Goal: Task Accomplishment & Management: Manage account settings

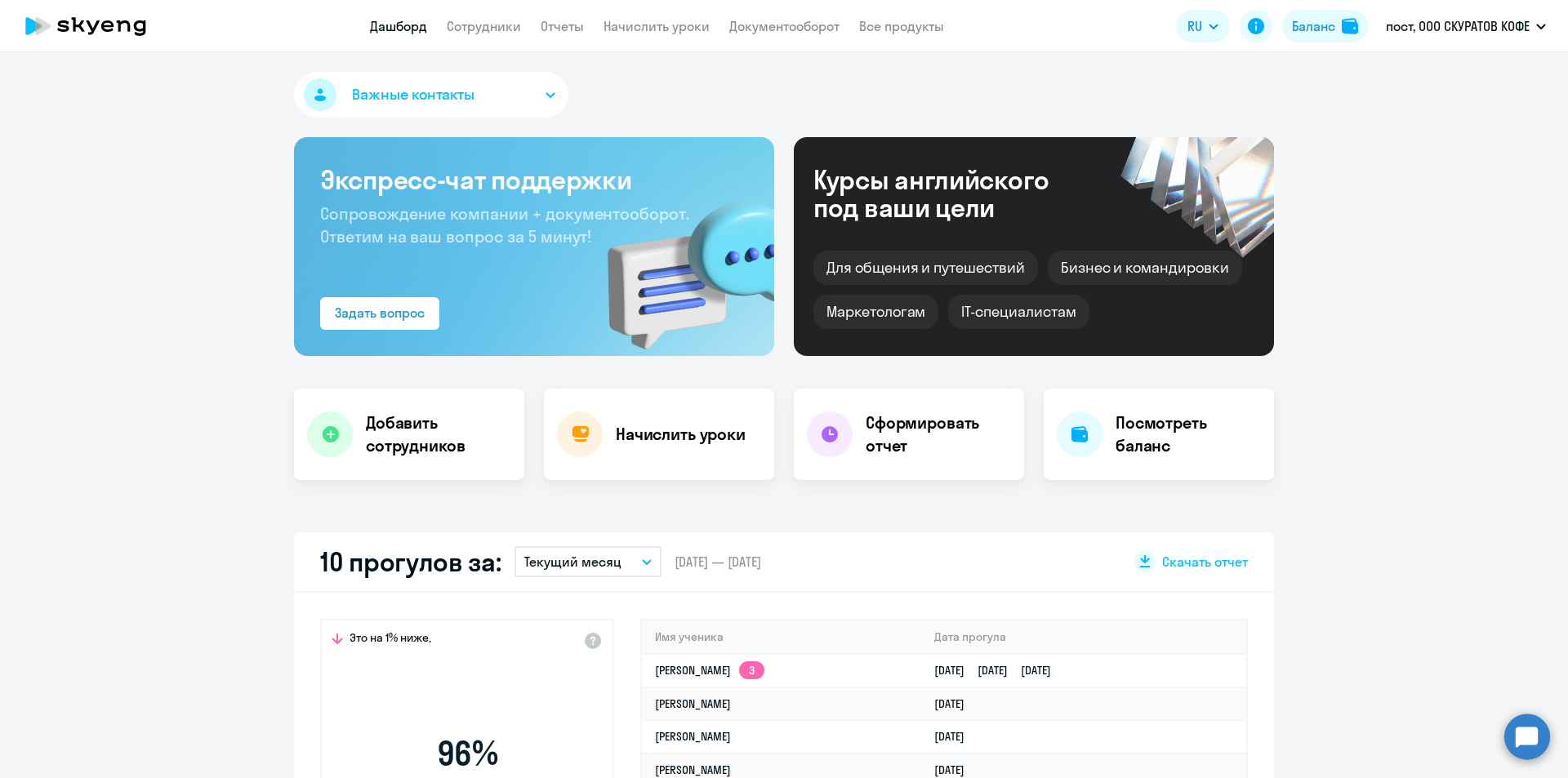
select select "30"
click at [712, 714] on td "[PERSON_NAME]" at bounding box center [782, 704] width 280 height 33
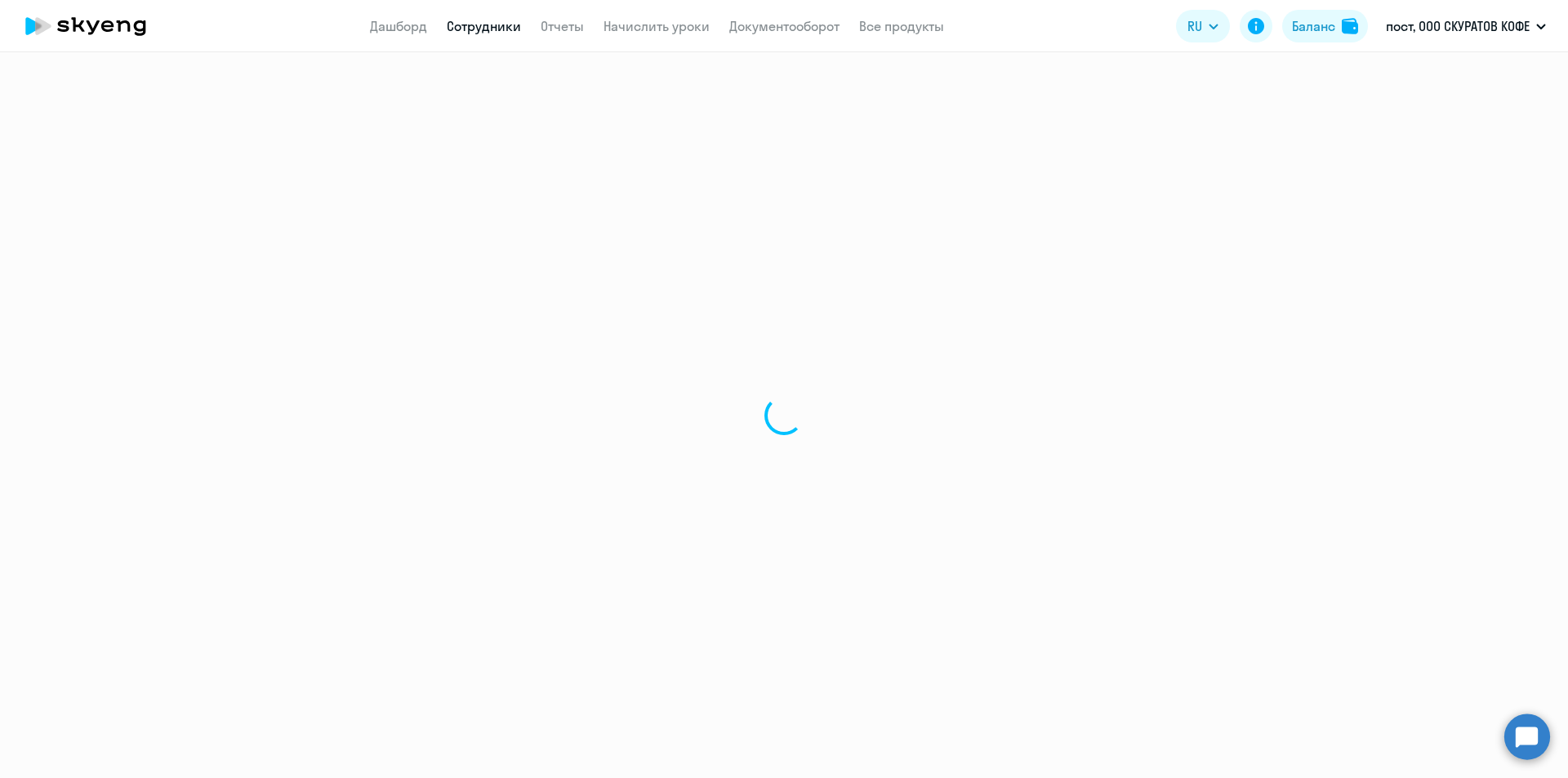
select select "english"
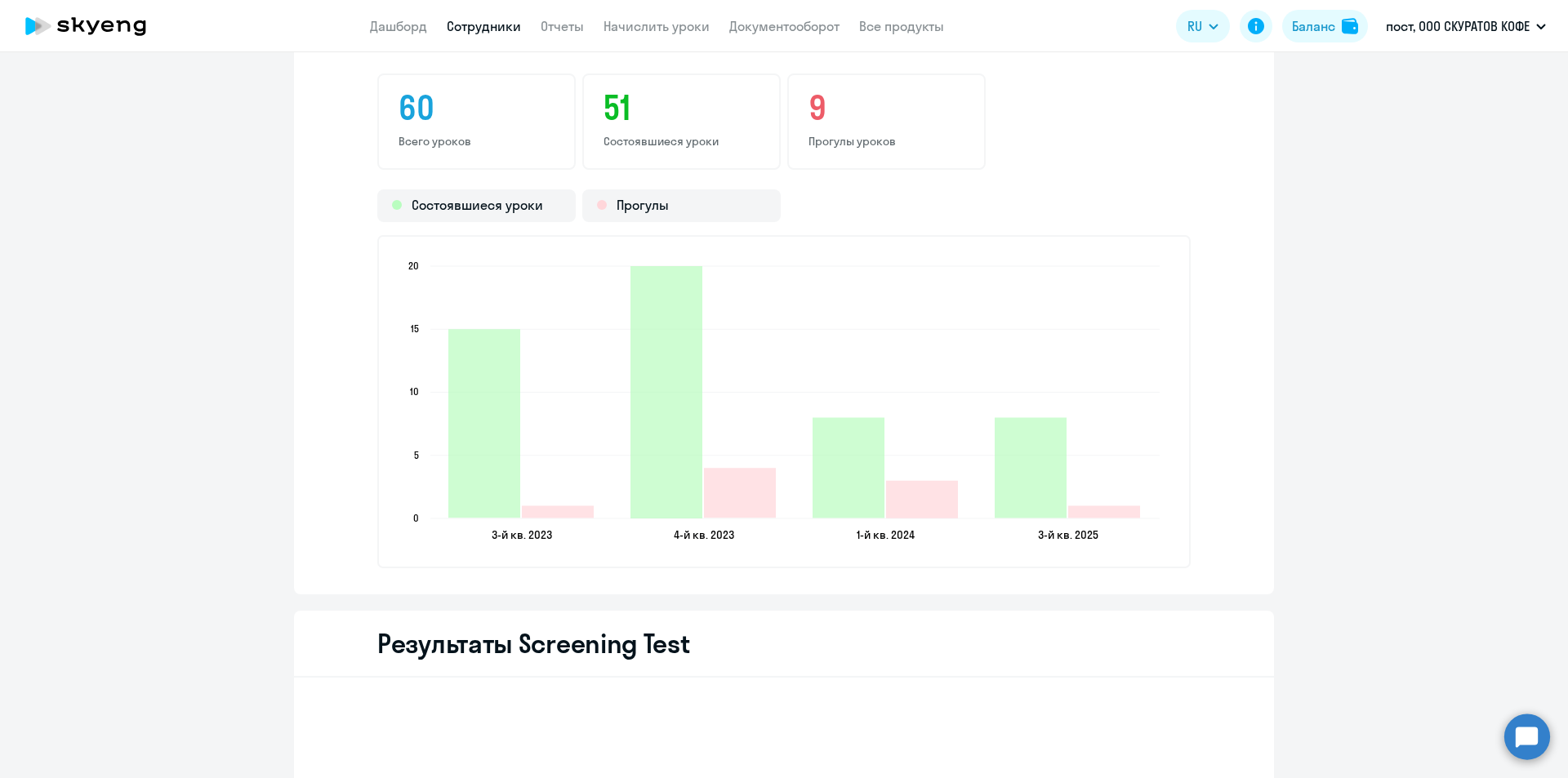
scroll to position [1959, 0]
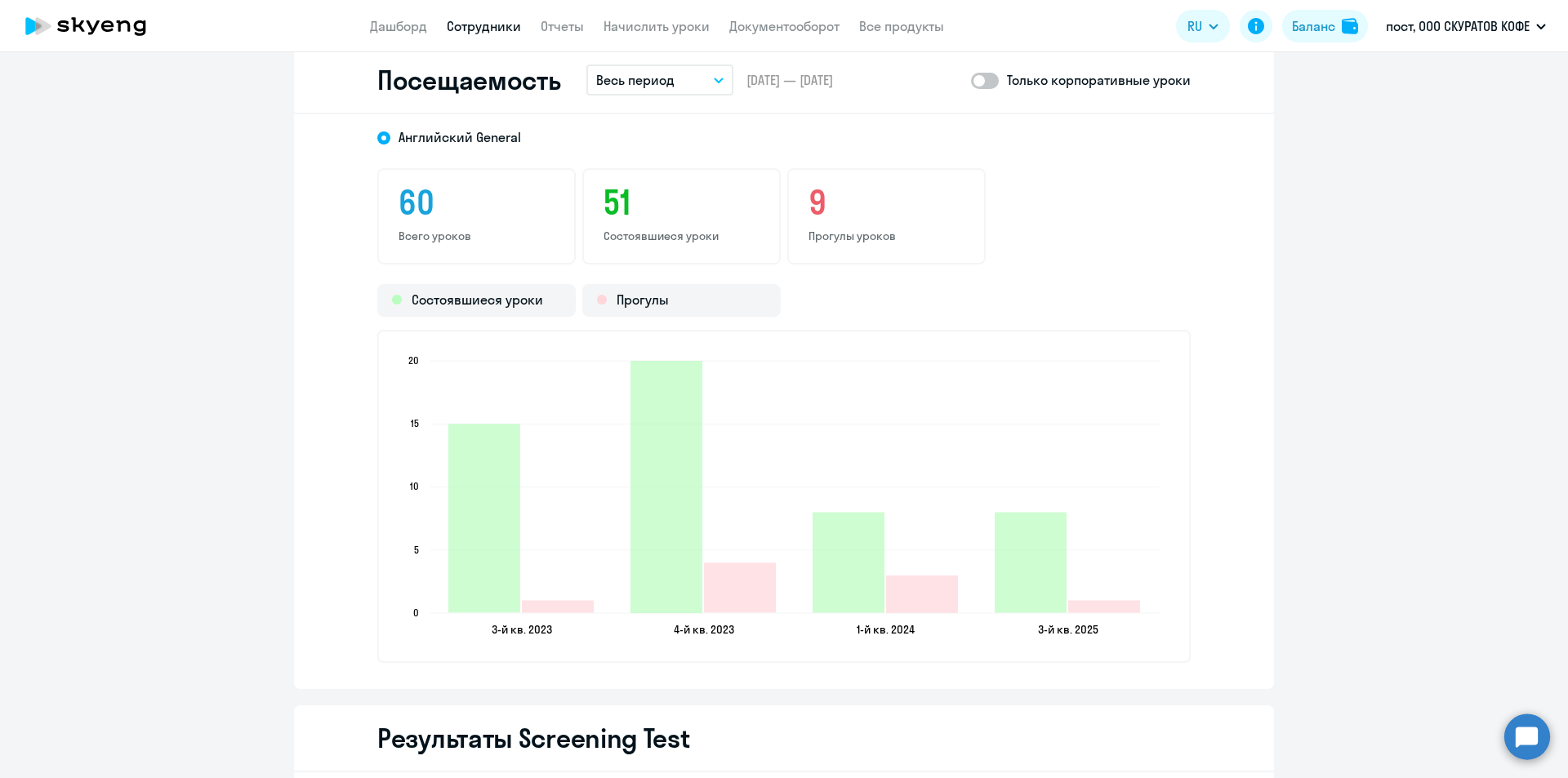
click at [664, 84] on p "Весь период" at bounding box center [636, 80] width 78 height 20
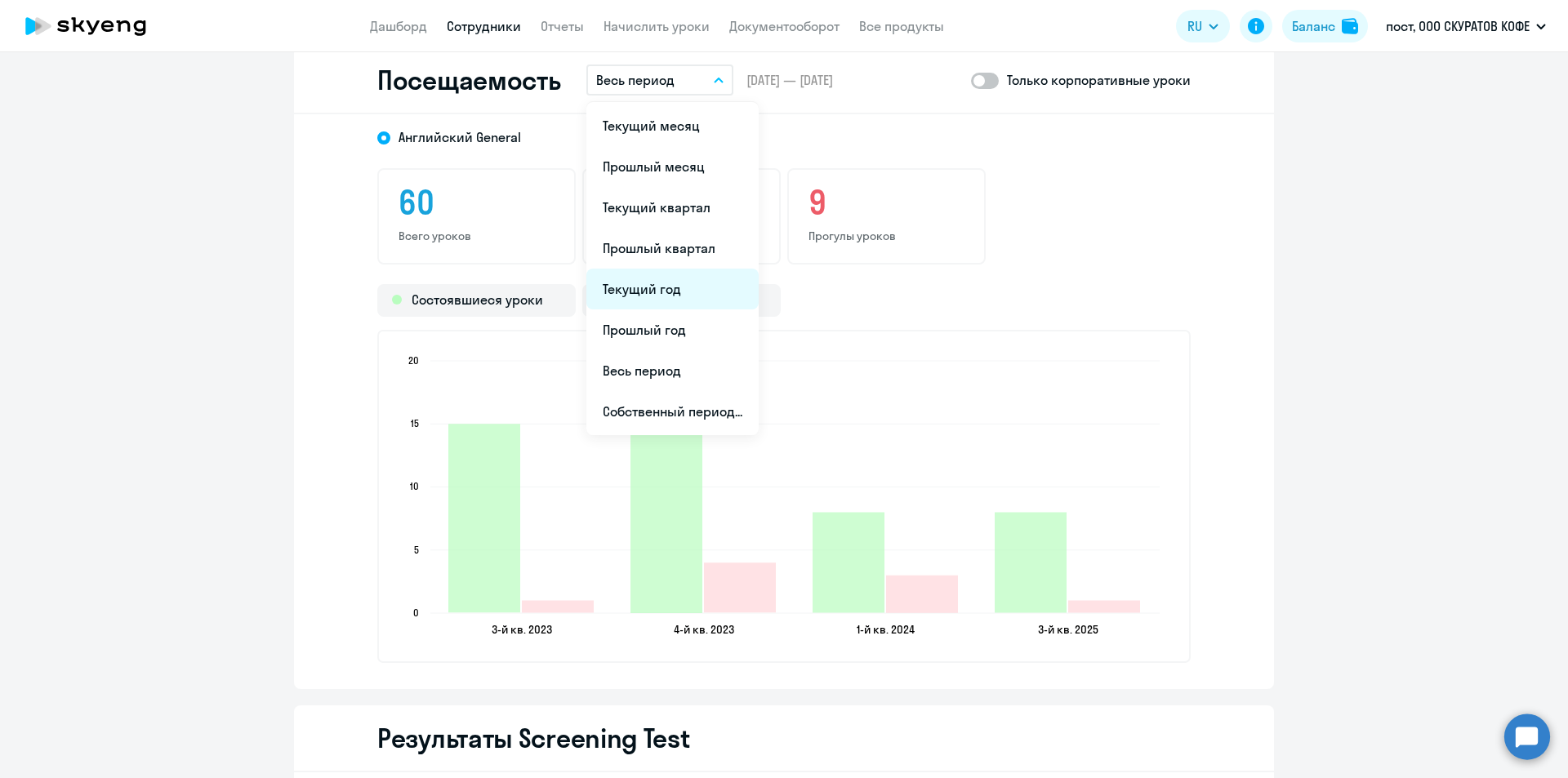
click at [713, 301] on li "Текущий год" at bounding box center [672, 288] width 172 height 41
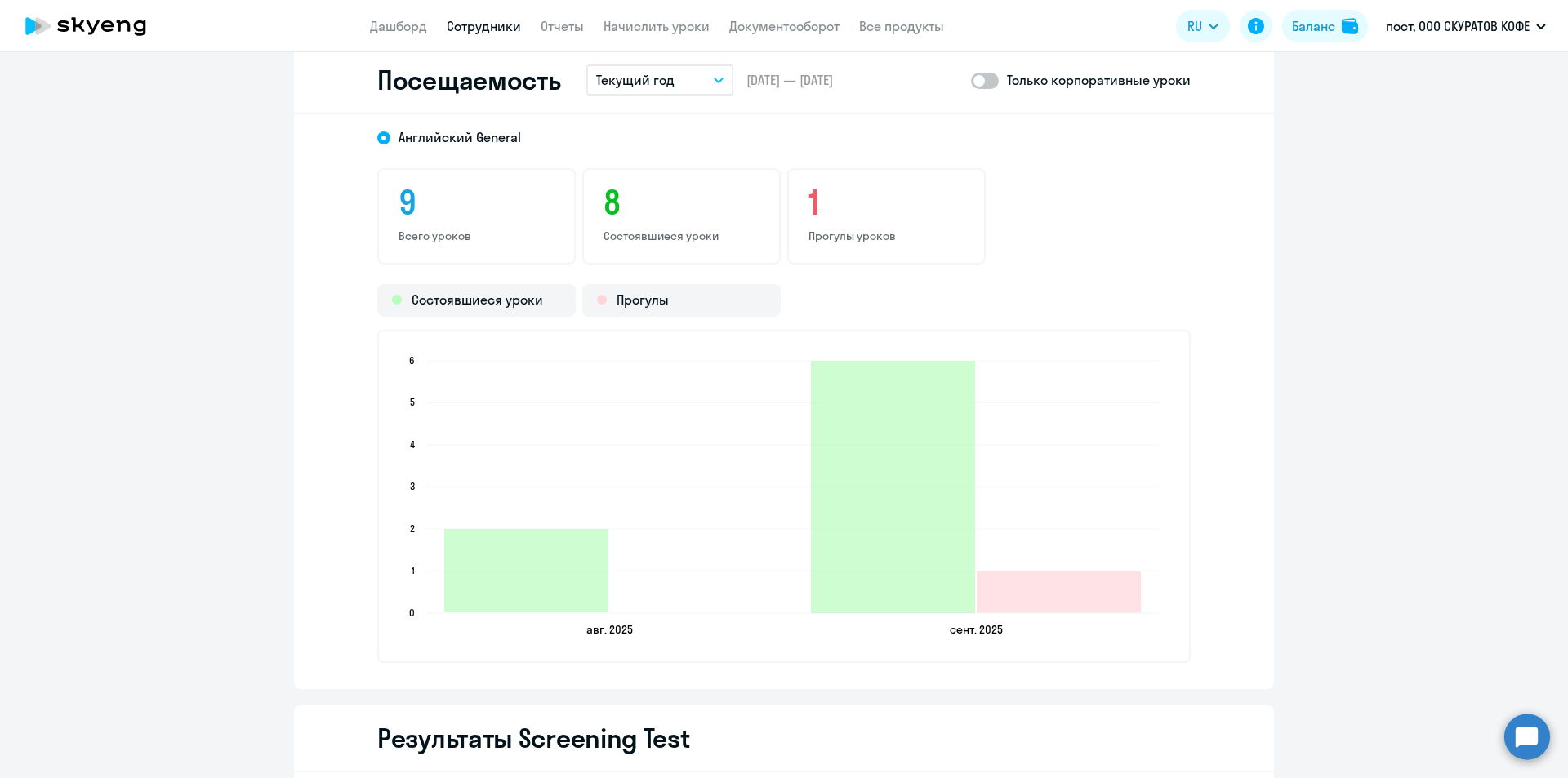
click at [297, 88] on div "Посещаемость Текущий год Текущий месяц Прошлый месяц Текущий квартал [GEOGRAPHI…" at bounding box center [784, 81] width 980 height 67
click at [349, 13] on app-header "Дашборд Сотрудники Отчеты Начислить уроки Документооборот Все продукты Дашборд …" at bounding box center [784, 26] width 1568 height 52
click at [377, 21] on link "Дашборд" at bounding box center [399, 26] width 57 height 16
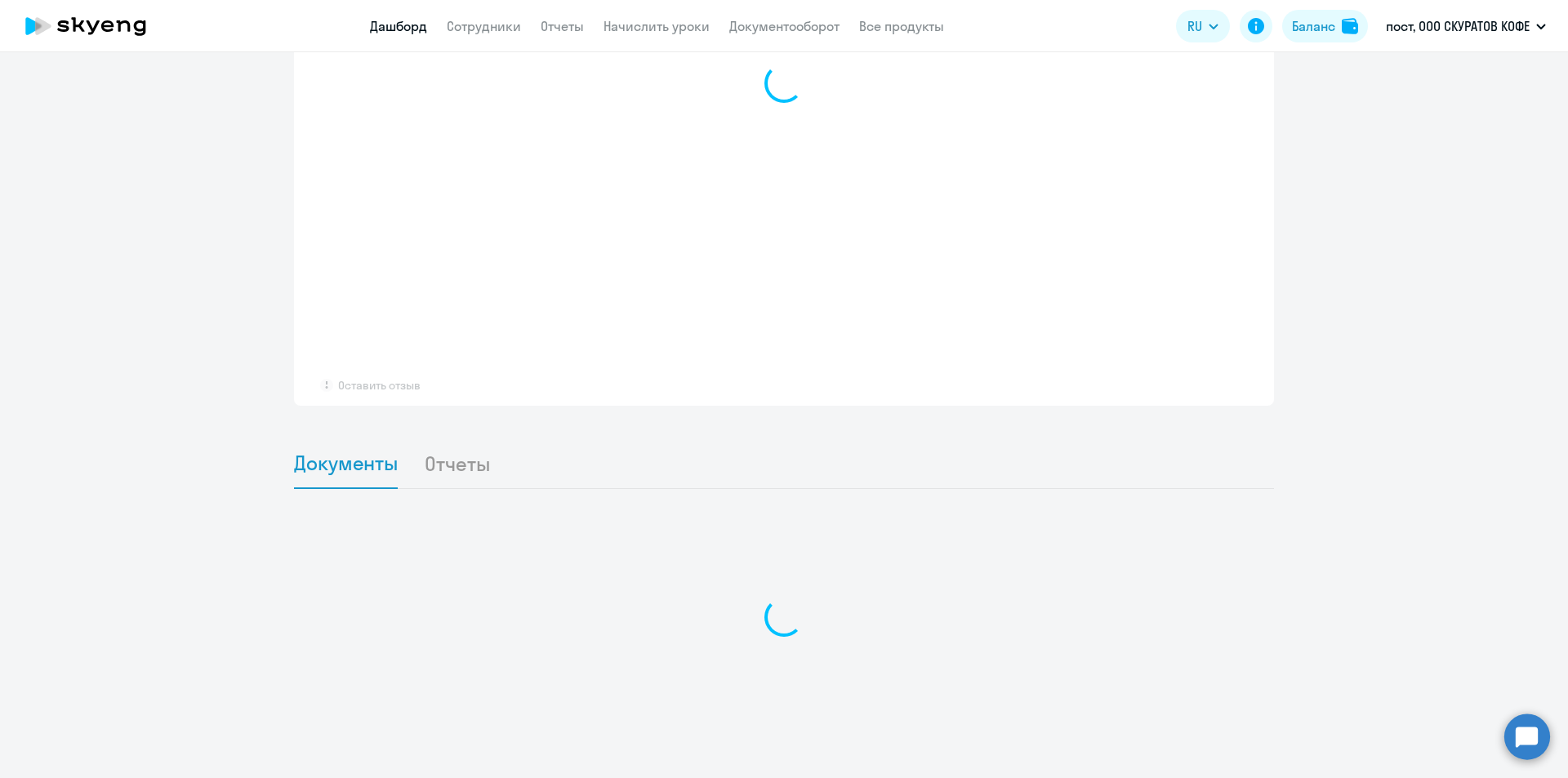
scroll to position [1203, 0]
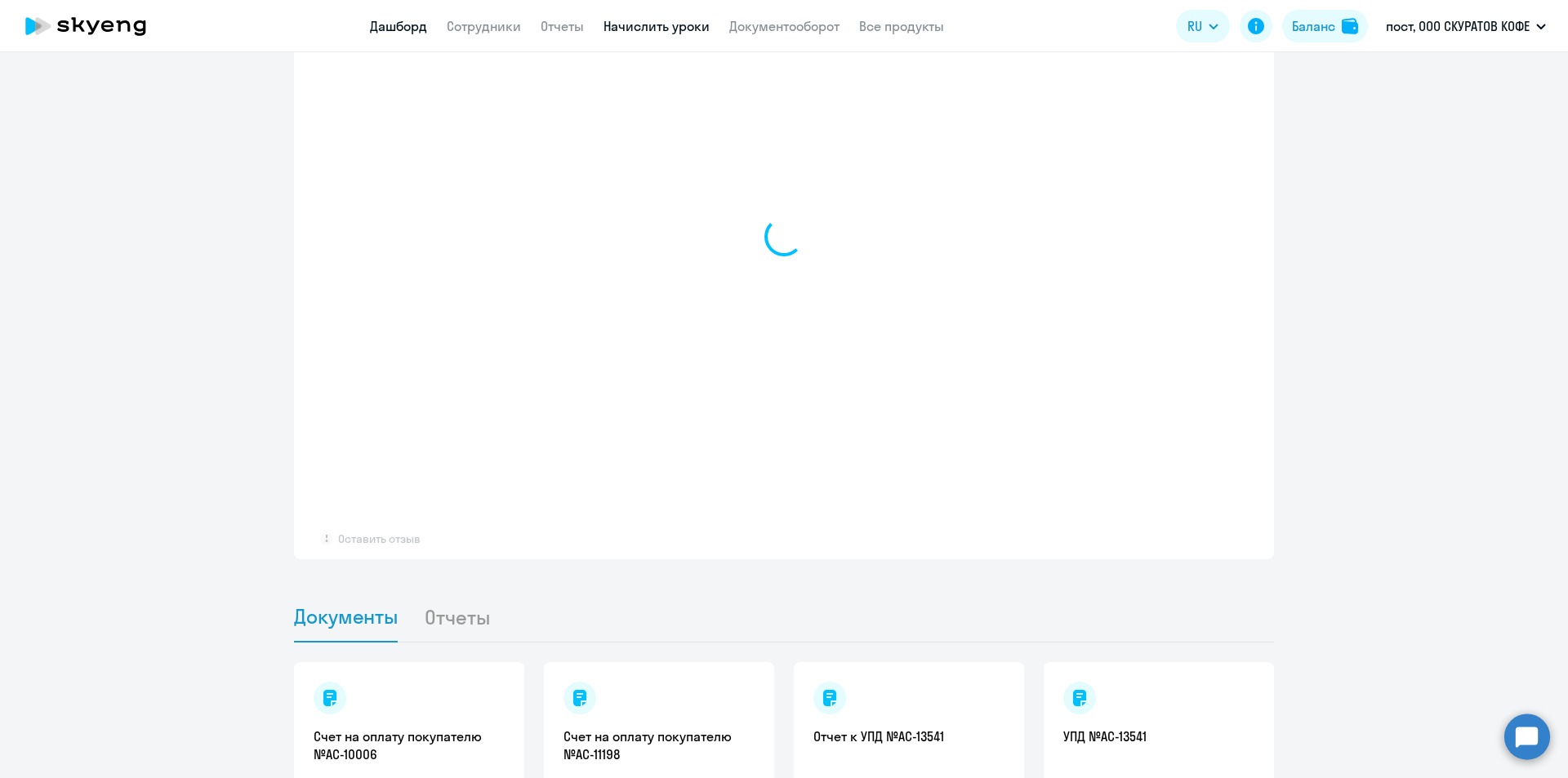
click at [686, 18] on link "Начислить уроки" at bounding box center [657, 26] width 107 height 16
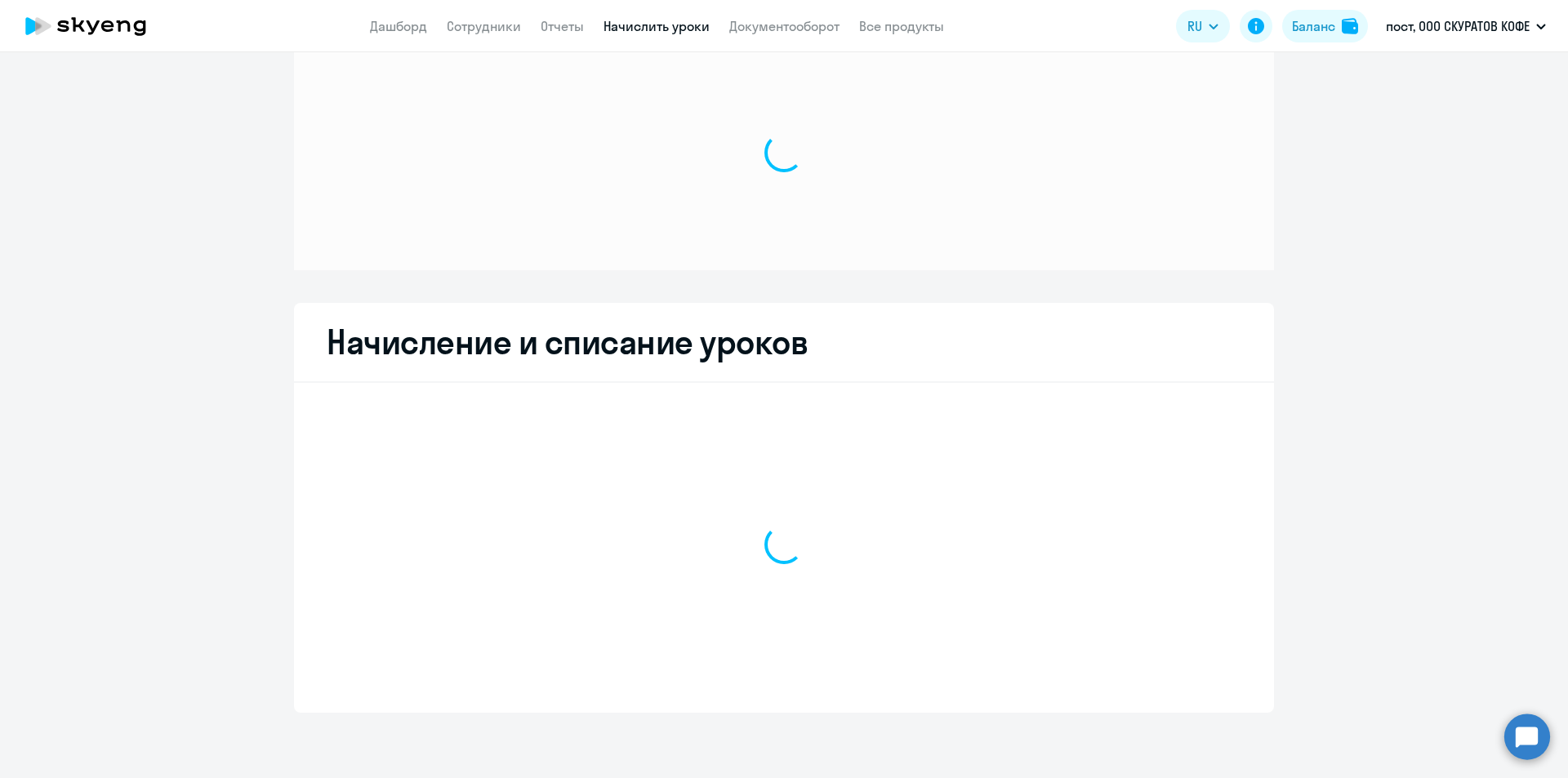
scroll to position [42, 0]
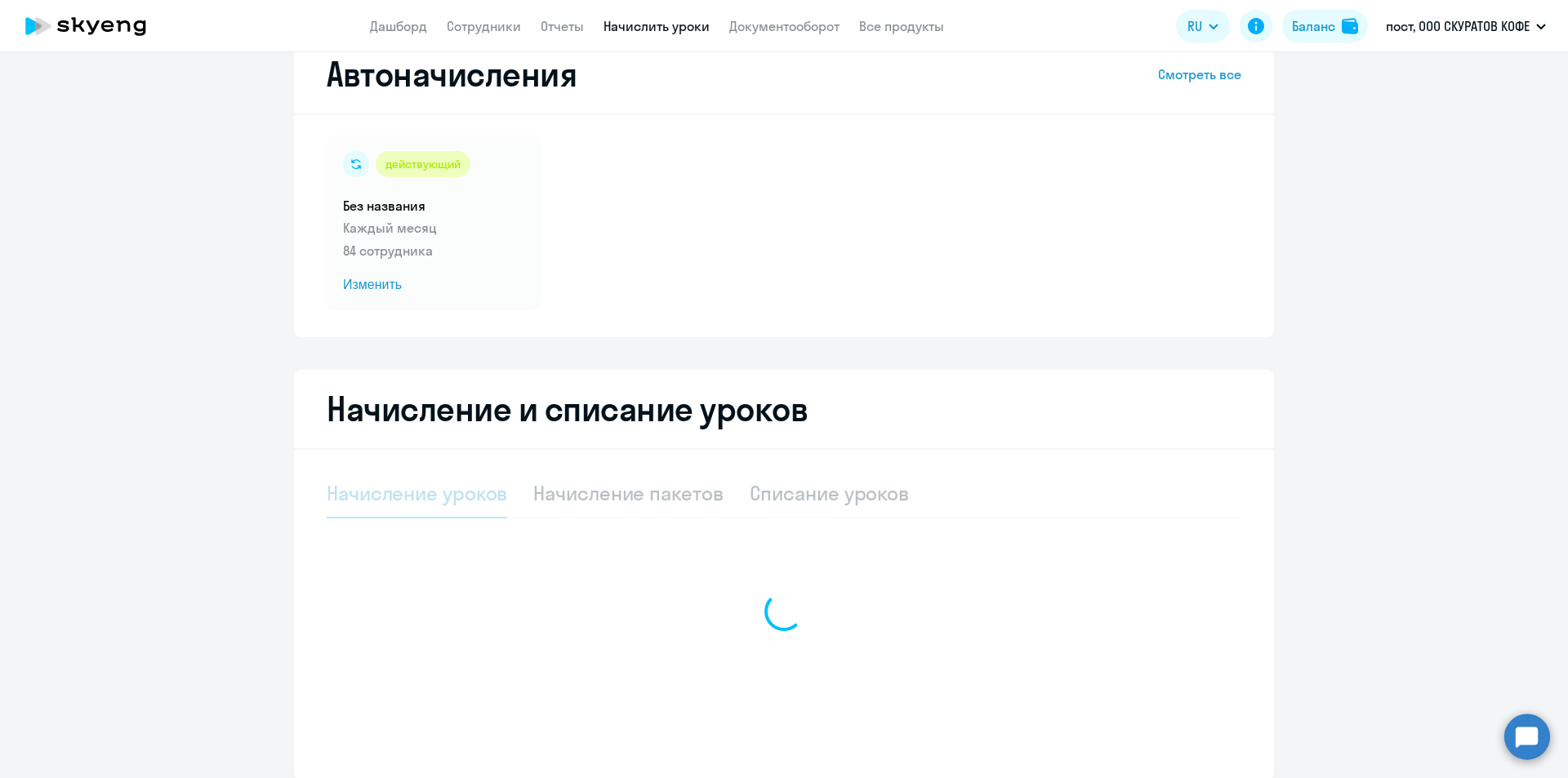
select select "10"
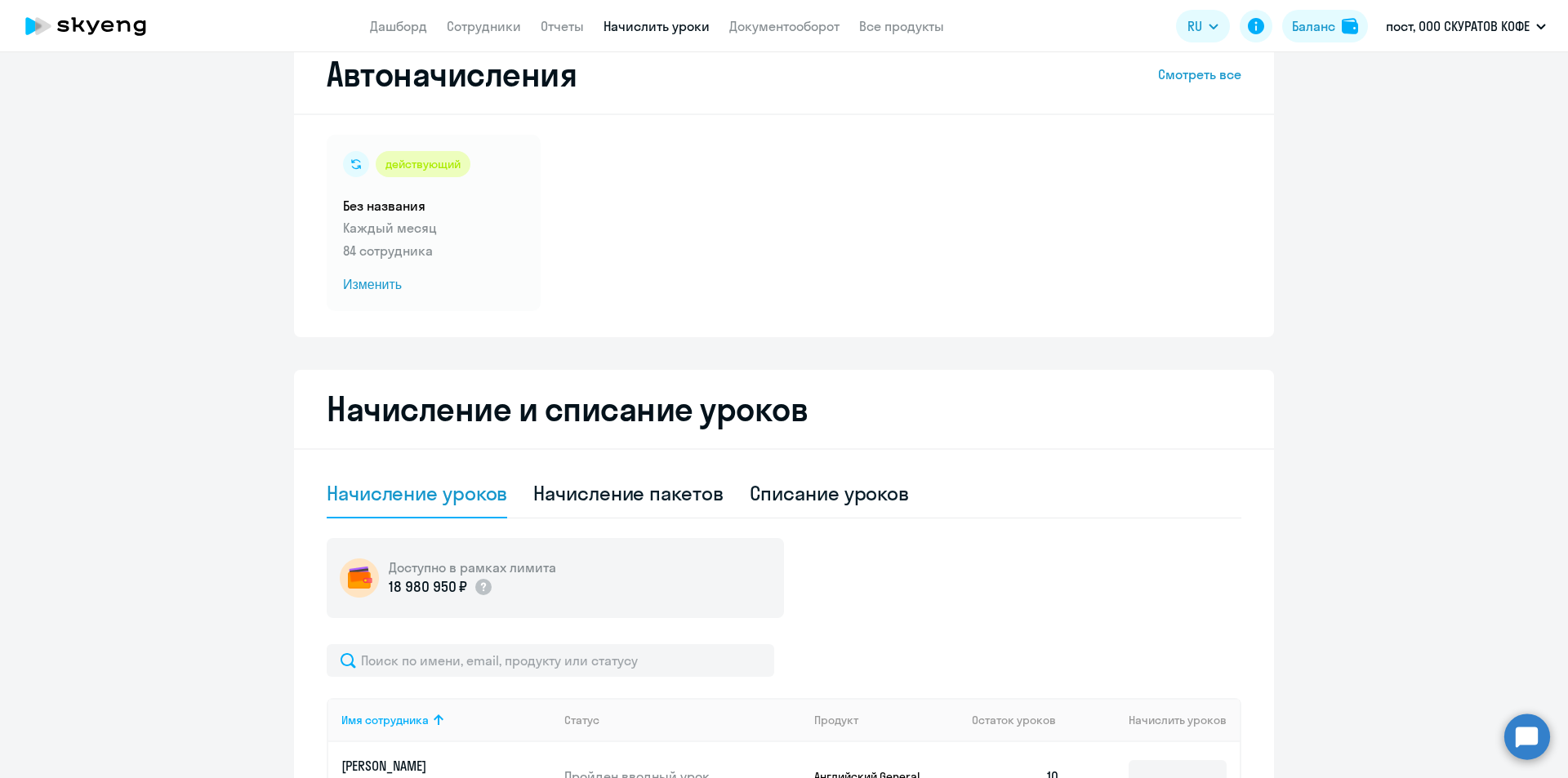
click at [667, 493] on div "Начисление пакетов" at bounding box center [628, 493] width 189 height 26
select select "10"
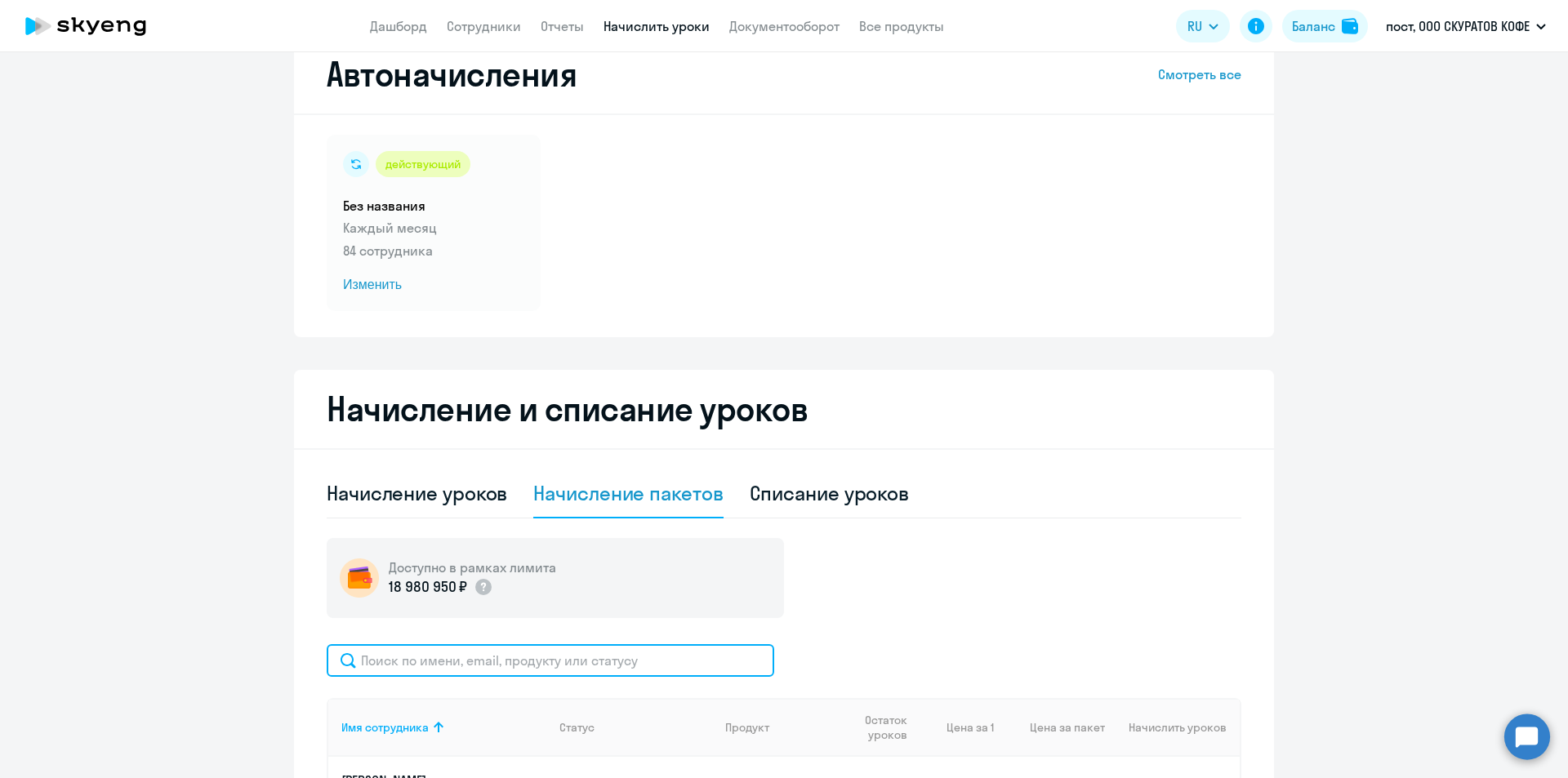
click at [633, 652] on input "text" at bounding box center [550, 660] width 447 height 32
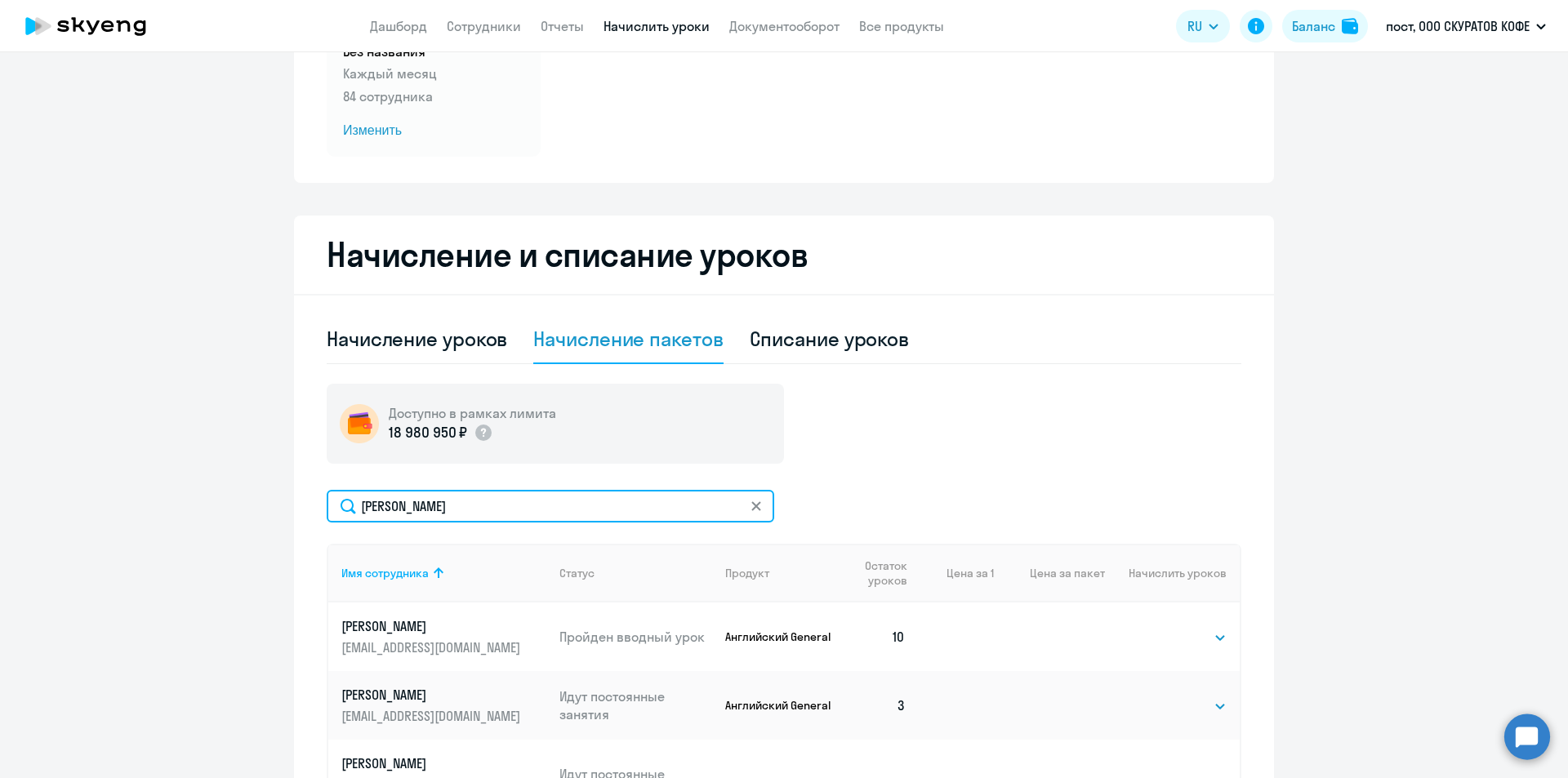
scroll to position [286, 0]
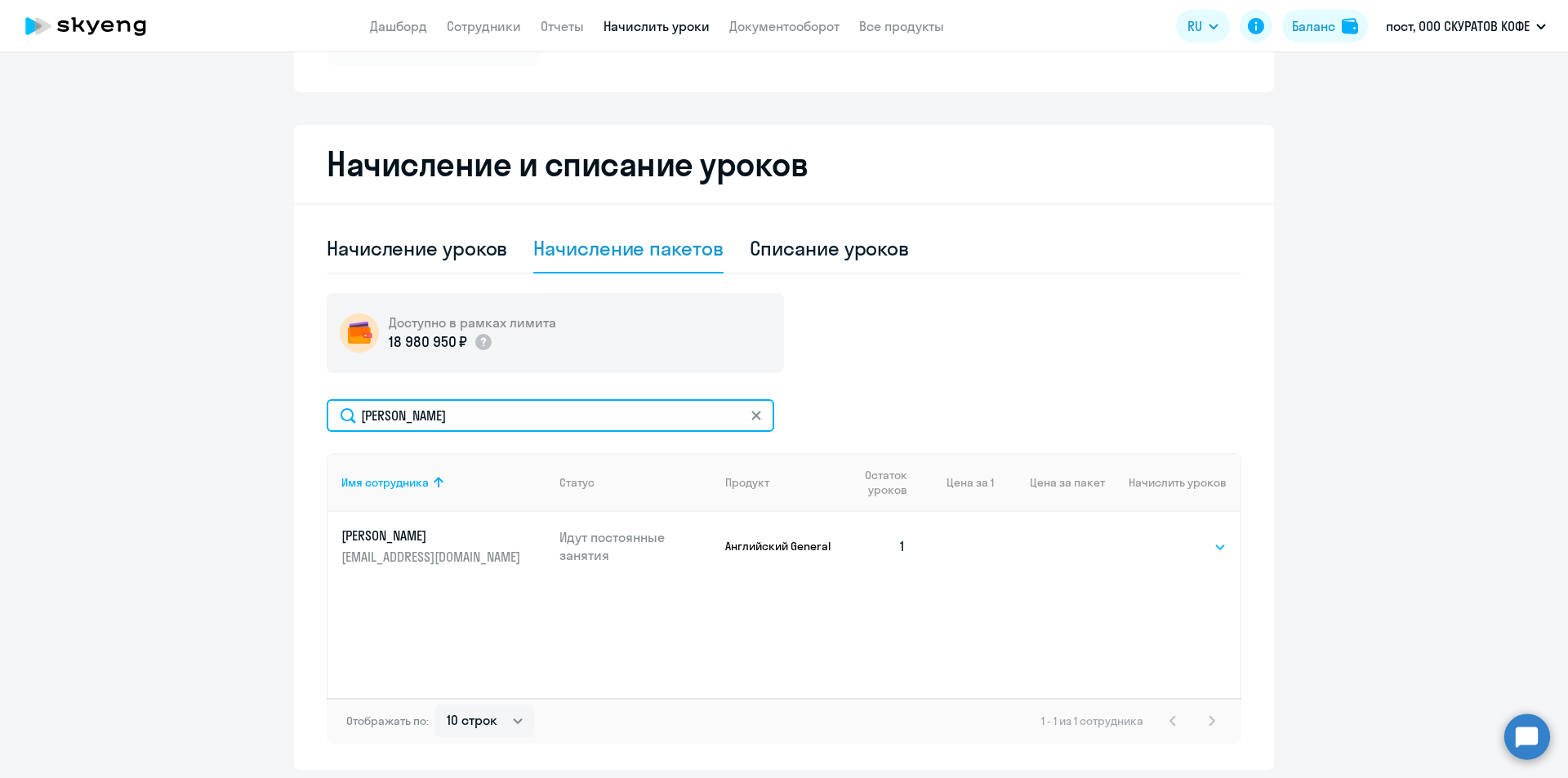
type input "[PERSON_NAME]"
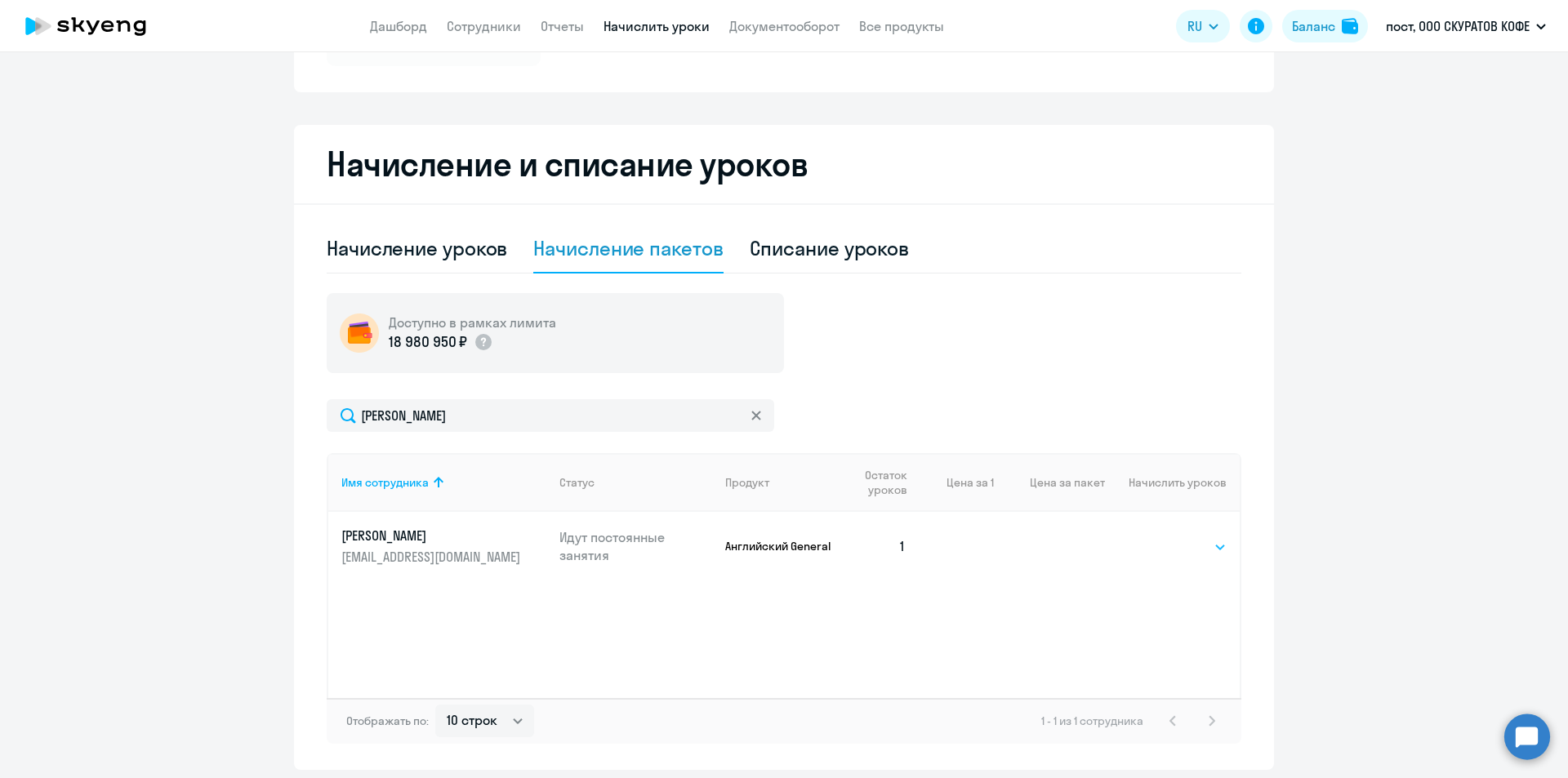
click at [1200, 551] on select "Выбрать 4 8 16 32 64" at bounding box center [1193, 547] width 67 height 20
select select "4"
click at [1160, 537] on select "Выбрать 4 8 16 32 64" at bounding box center [1193, 547] width 67 height 20
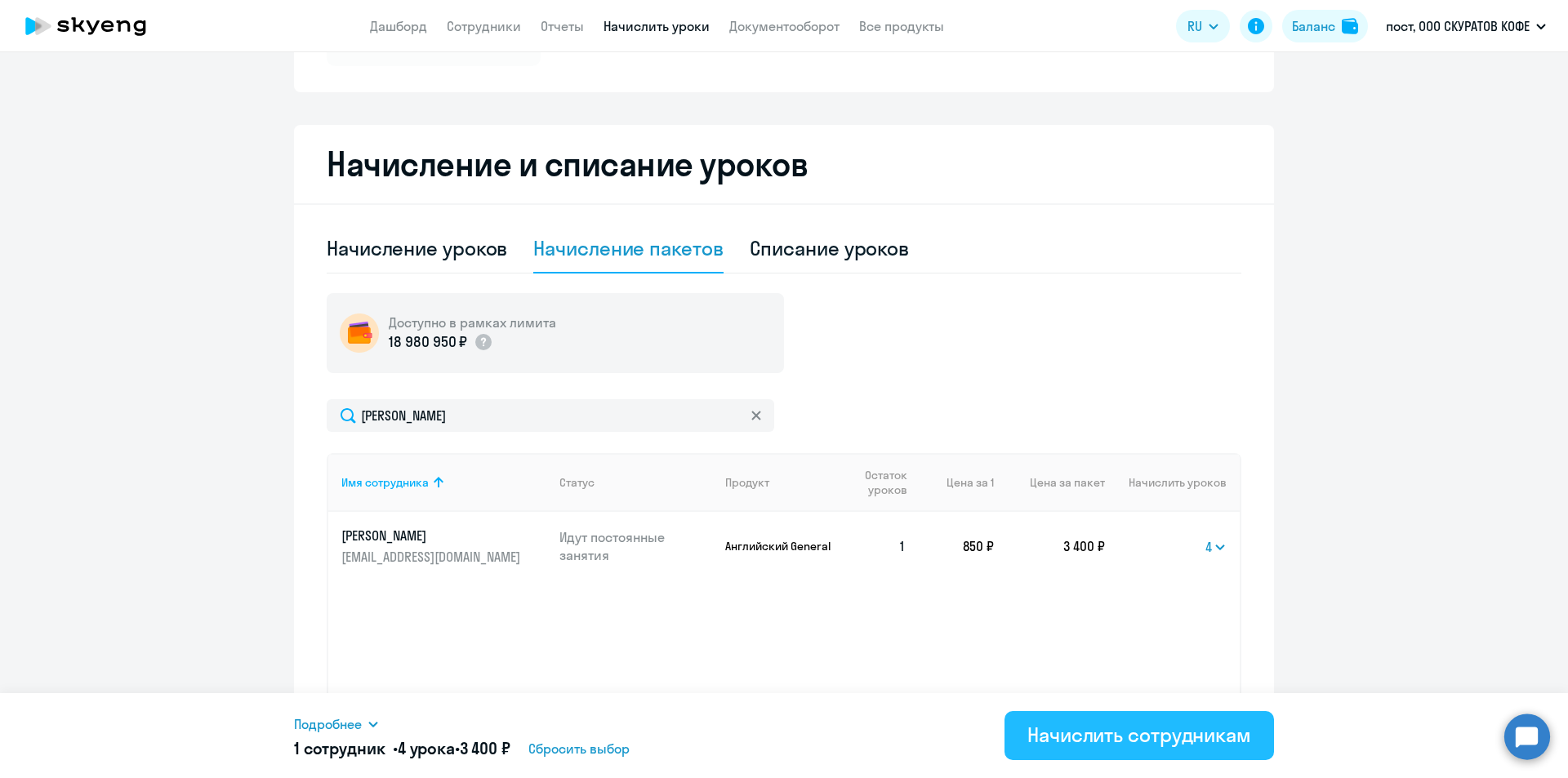
click at [1058, 758] on button "Начислить сотрудникам" at bounding box center [1139, 736] width 269 height 49
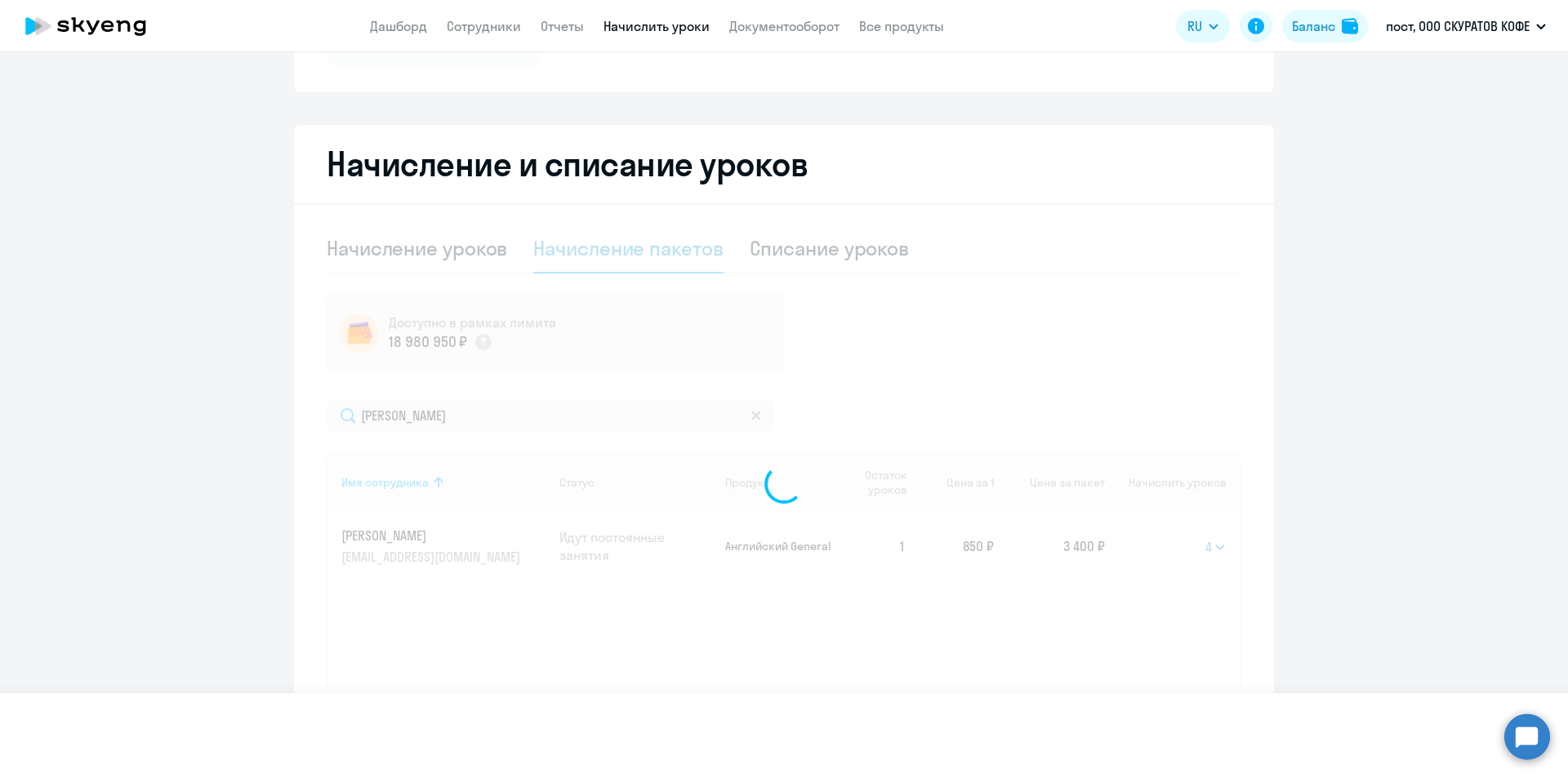
select select
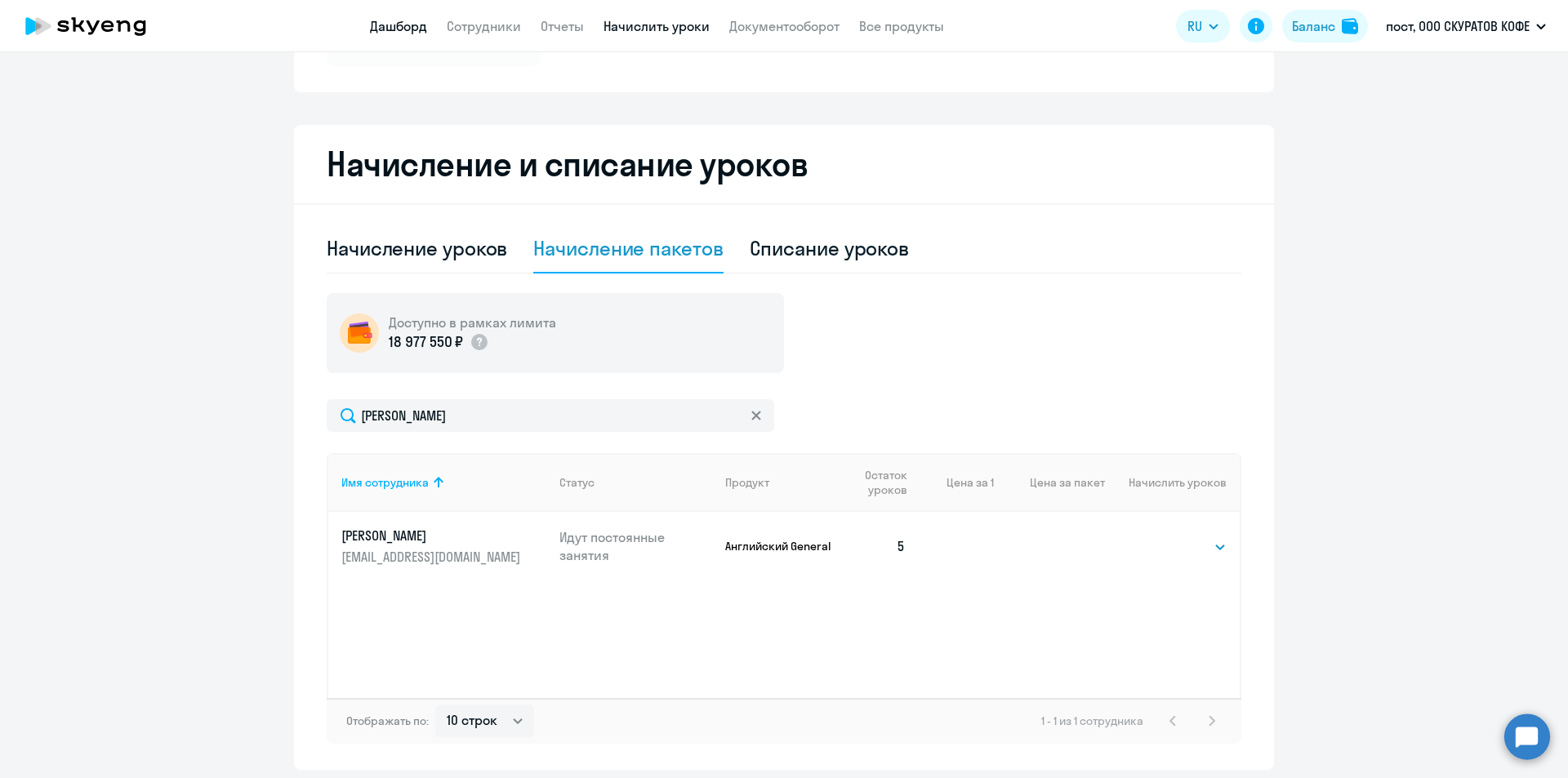
click at [409, 27] on link "Дашборд" at bounding box center [399, 26] width 57 height 16
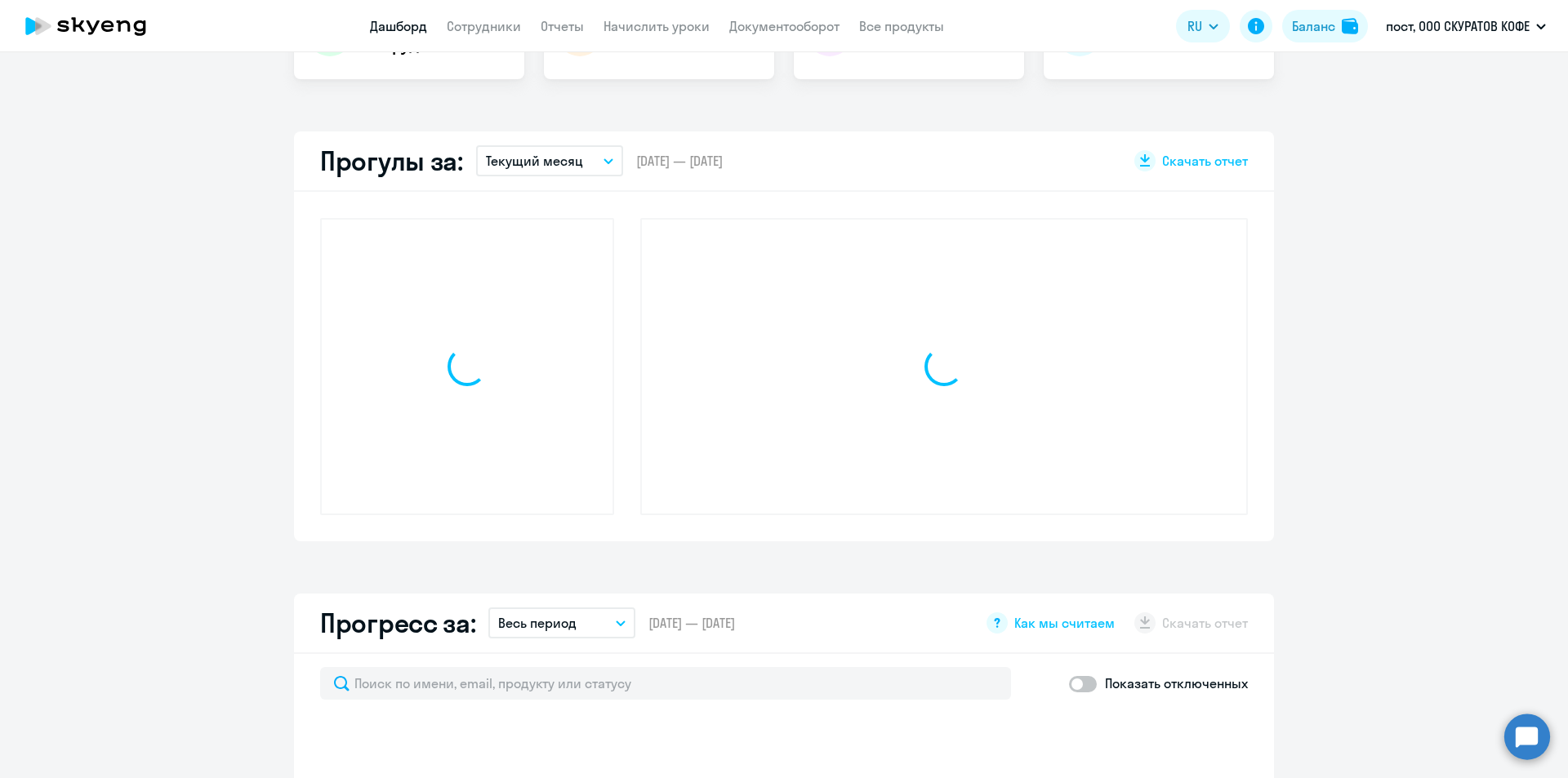
scroll to position [400, 0]
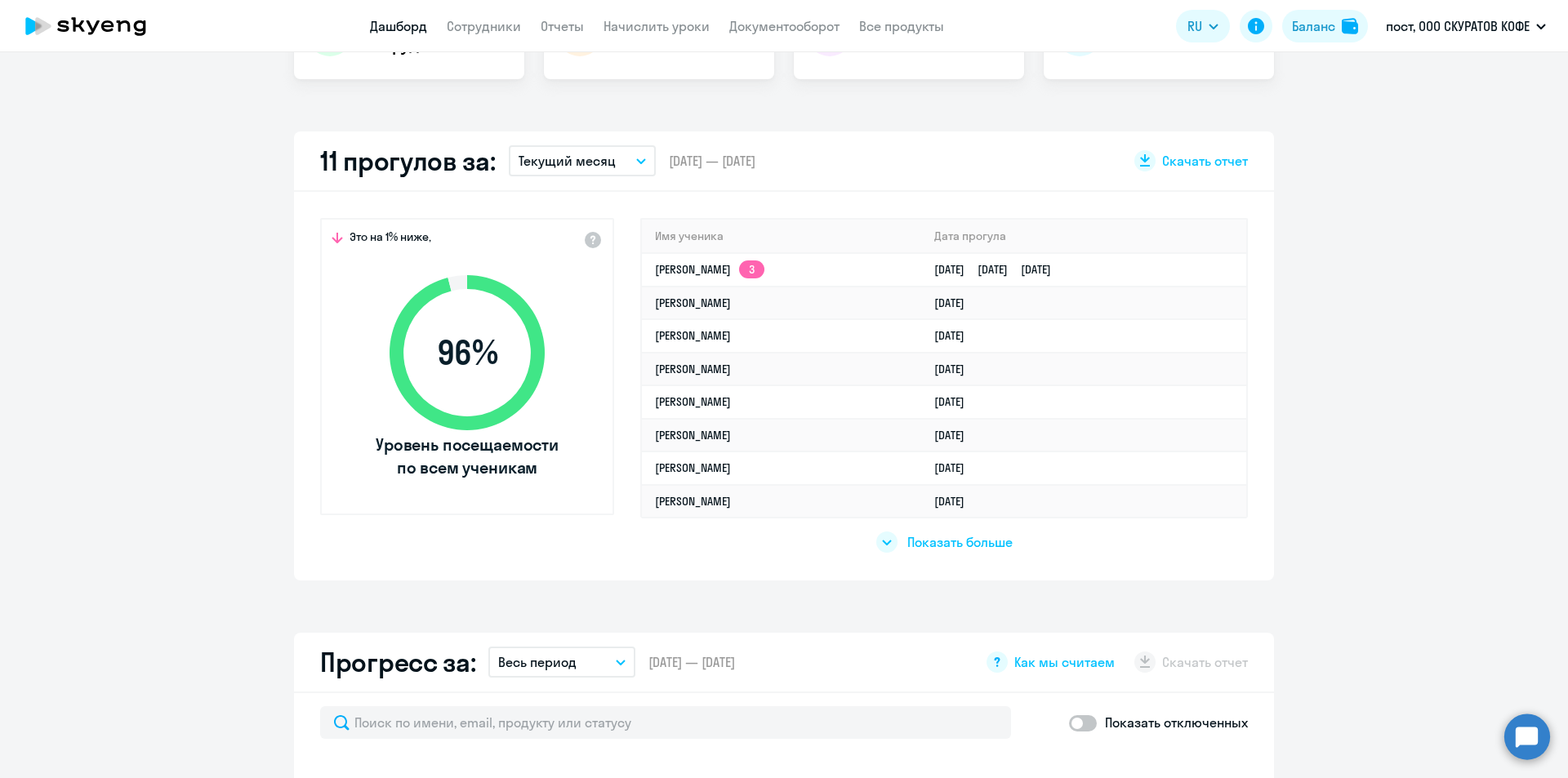
select select "30"
